Goal: Transaction & Acquisition: Purchase product/service

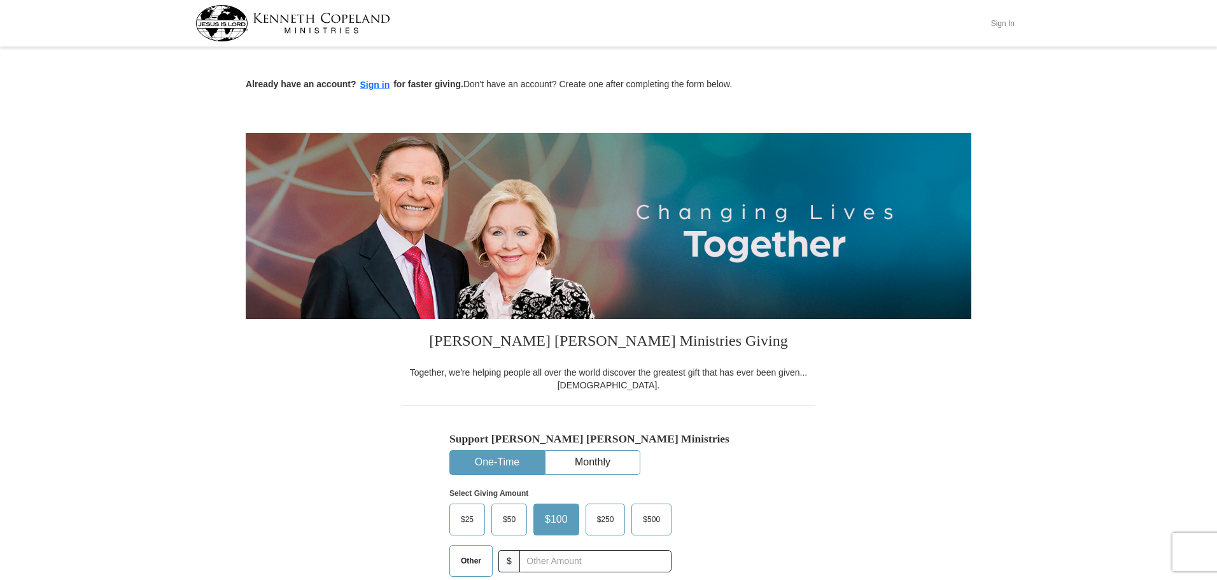
click at [1000, 24] on button "Sign In" at bounding box center [1002, 23] width 38 height 20
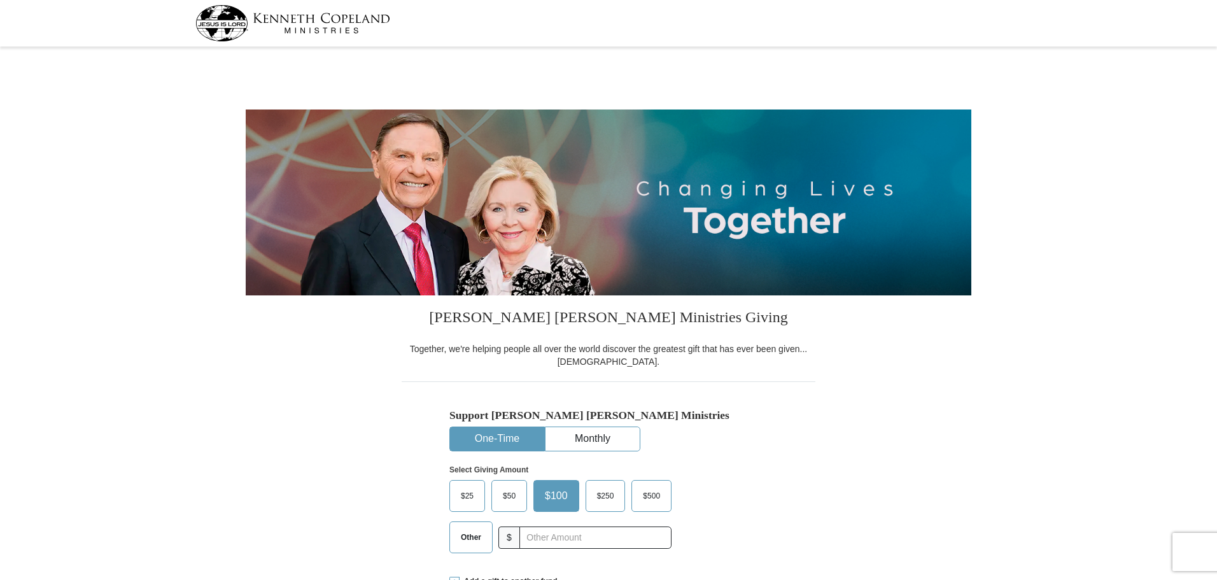
select select "VA"
click at [535, 541] on input "text" at bounding box center [594, 537] width 141 height 22
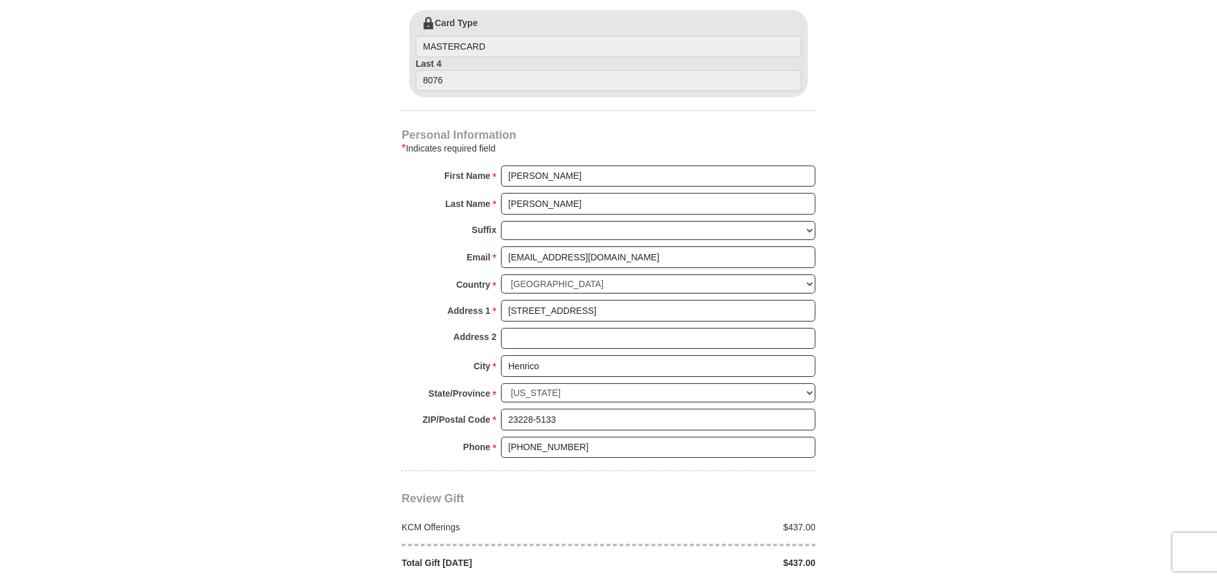
scroll to position [827, 0]
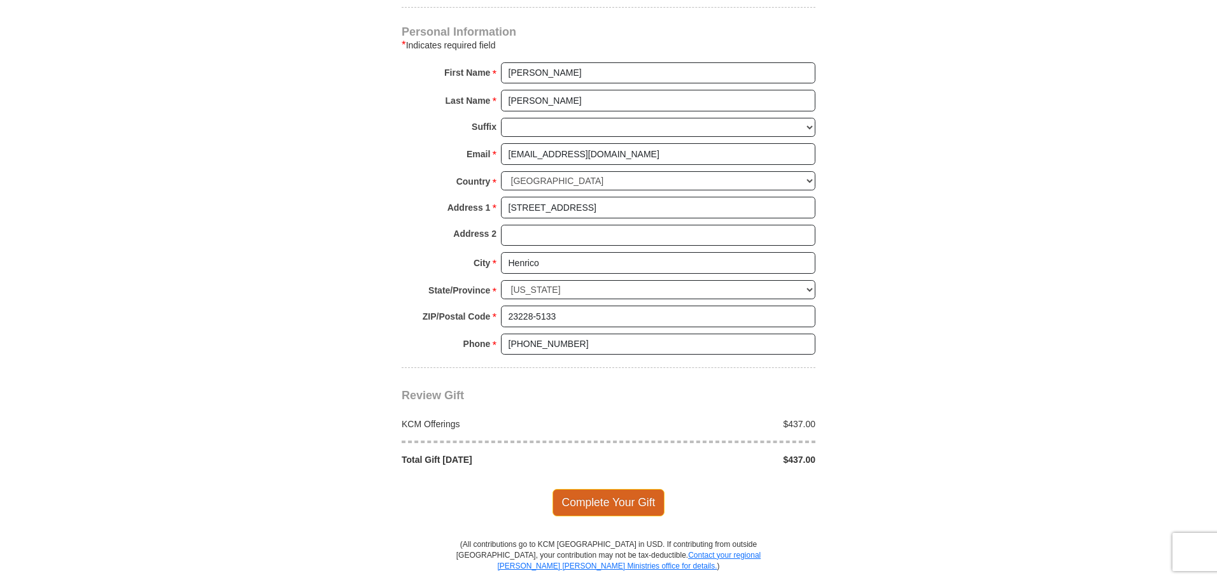
type input "437.00"
click at [627, 495] on span "Complete Your Gift" at bounding box center [608, 502] width 113 height 27
